Goal: Find specific page/section: Find specific page/section

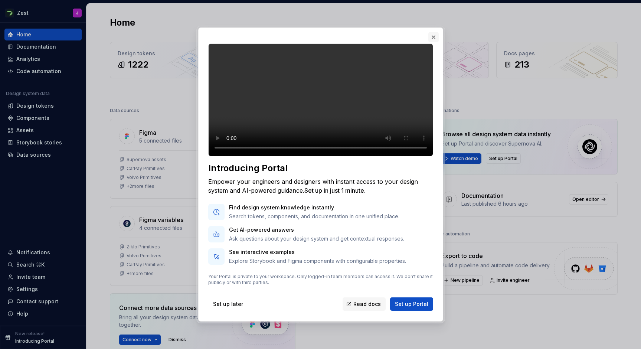
click at [434, 32] on button "button" at bounding box center [433, 37] width 10 height 10
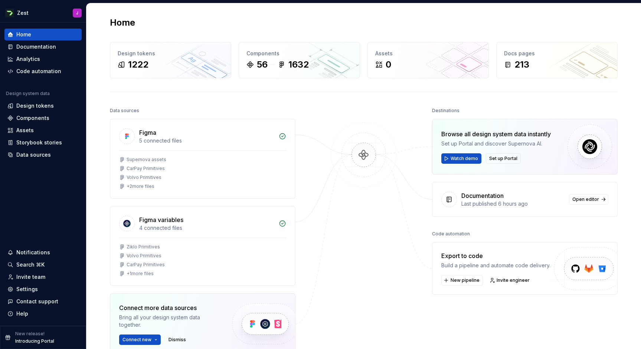
click at [298, 107] on div "Data sources Figma 5 connected files Supernova assets CarPay Primitives Volvo P…" at bounding box center [364, 263] width 508 height 316
click at [379, 103] on div "Home Design tokens 1222 Components 56 1632 Assets 0 Docs pages 213 Data sources…" at bounding box center [364, 218] width 534 height 431
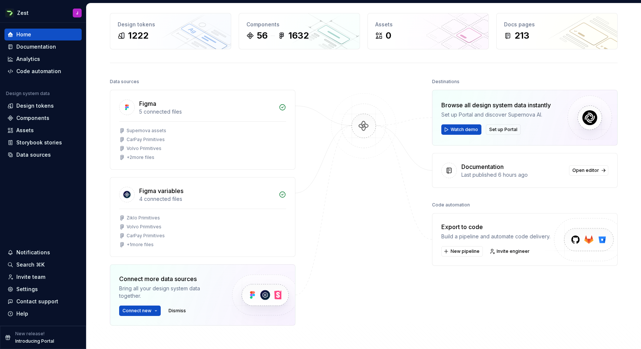
scroll to position [33, 0]
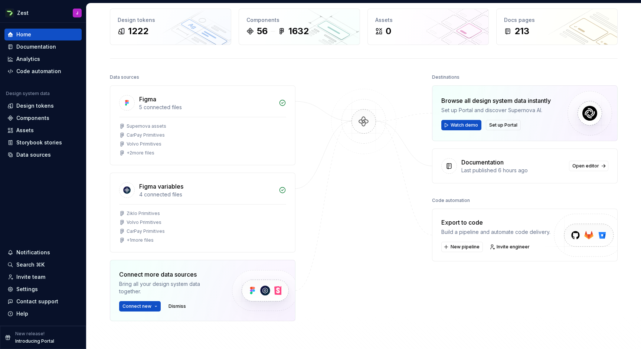
click at [350, 275] on div at bounding box center [364, 215] width 74 height 286
click at [42, 190] on div "Home Documentation Analytics Code automation Design system data Design tokens C…" at bounding box center [43, 174] width 86 height 303
click at [367, 72] on div "Home Design tokens 1222 Components 56 1632 Assets 0 Docs pages 213 Data sources…" at bounding box center [364, 185] width 534 height 431
click at [361, 300] on div at bounding box center [364, 215] width 74 height 286
click at [38, 46] on div "Documentation" at bounding box center [36, 46] width 40 height 7
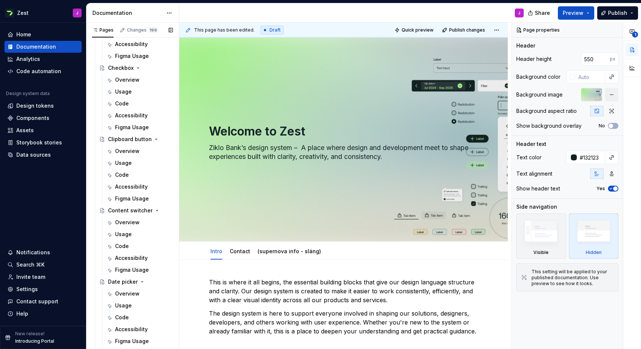
scroll to position [1168, 0]
type textarea "*"
